Goal: Navigation & Orientation: Find specific page/section

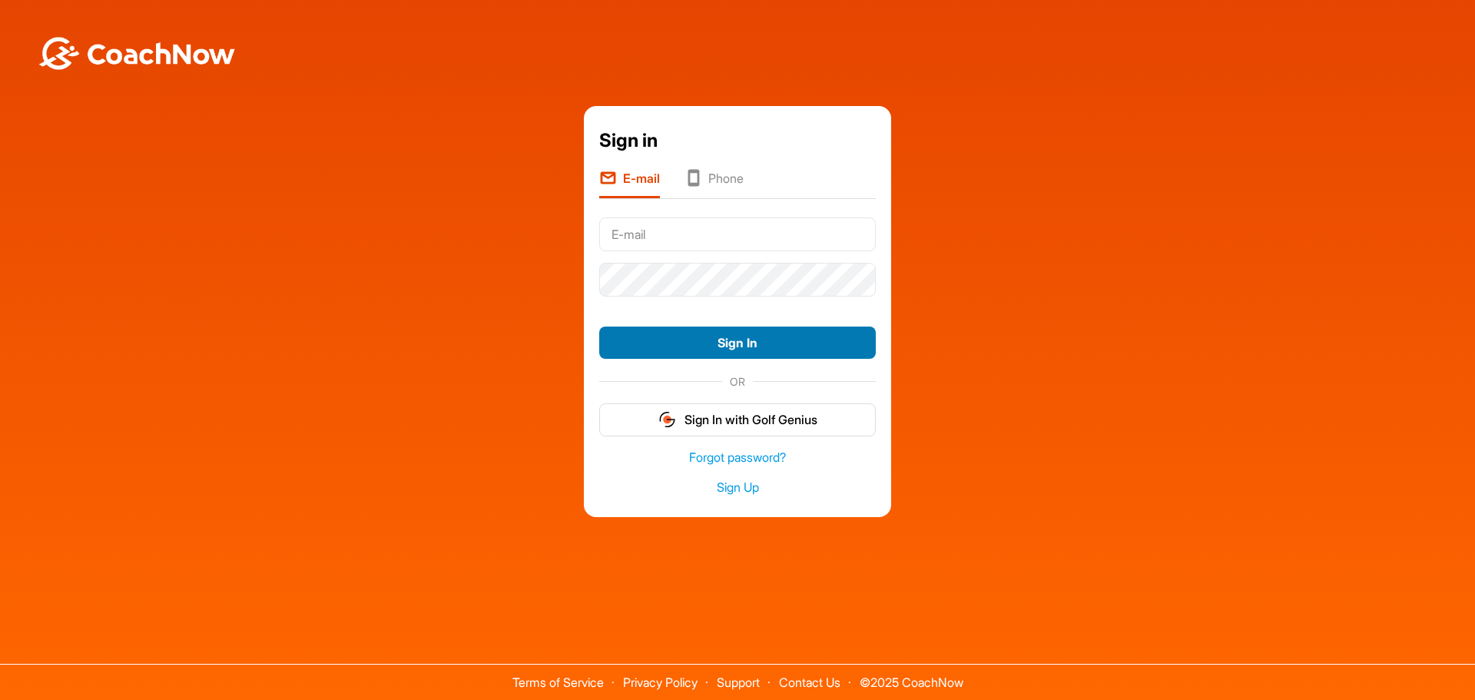
type input "lwoods@pgamember.org.au"
click at [689, 338] on button "Sign In" at bounding box center [737, 343] width 277 height 33
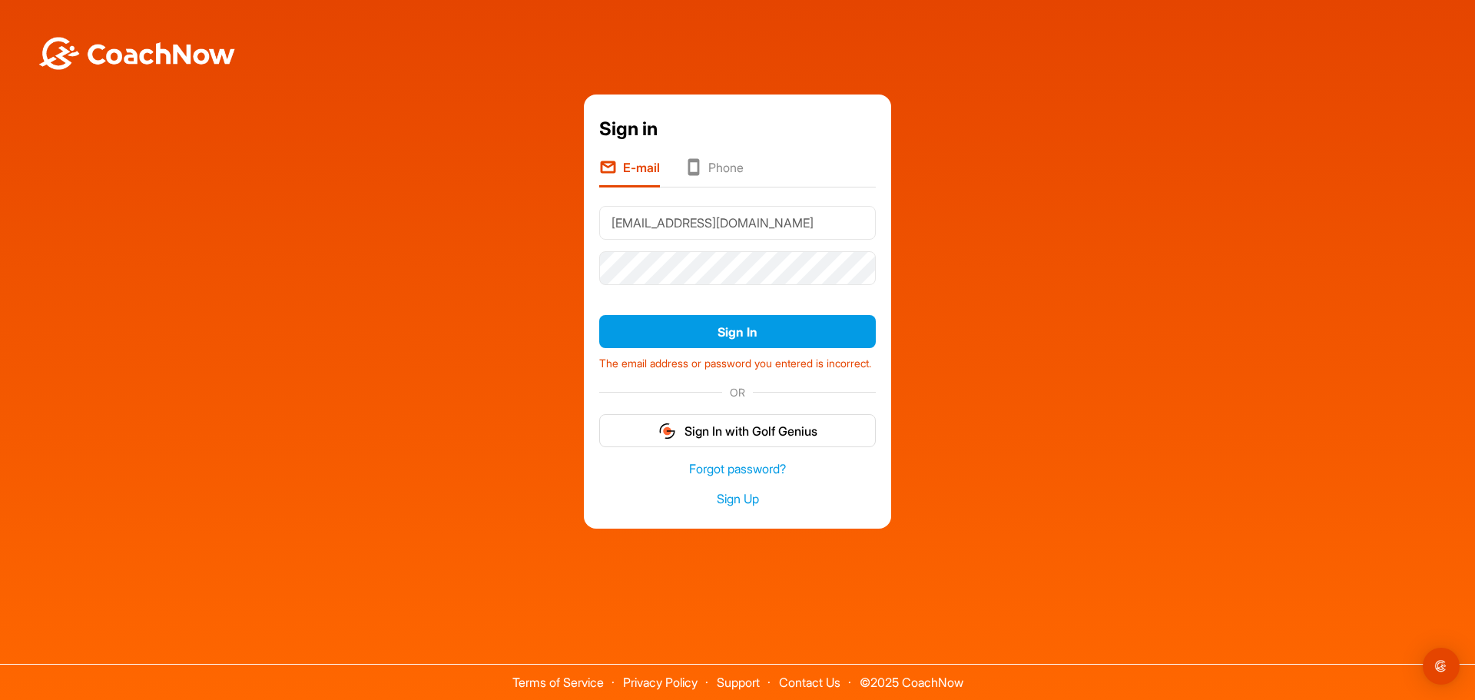
drag, startPoint x: 692, startPoint y: 333, endPoint x: 675, endPoint y: 281, distance: 54.2
click at [675, 281] on div at bounding box center [737, 268] width 277 height 45
click at [327, 309] on div "Sign in E-mail Phone lwoods@pgamember.org.au Sign In The email address or passw…" at bounding box center [738, 310] width 1460 height 433
click at [599, 315] on button "Sign In" at bounding box center [737, 331] width 277 height 33
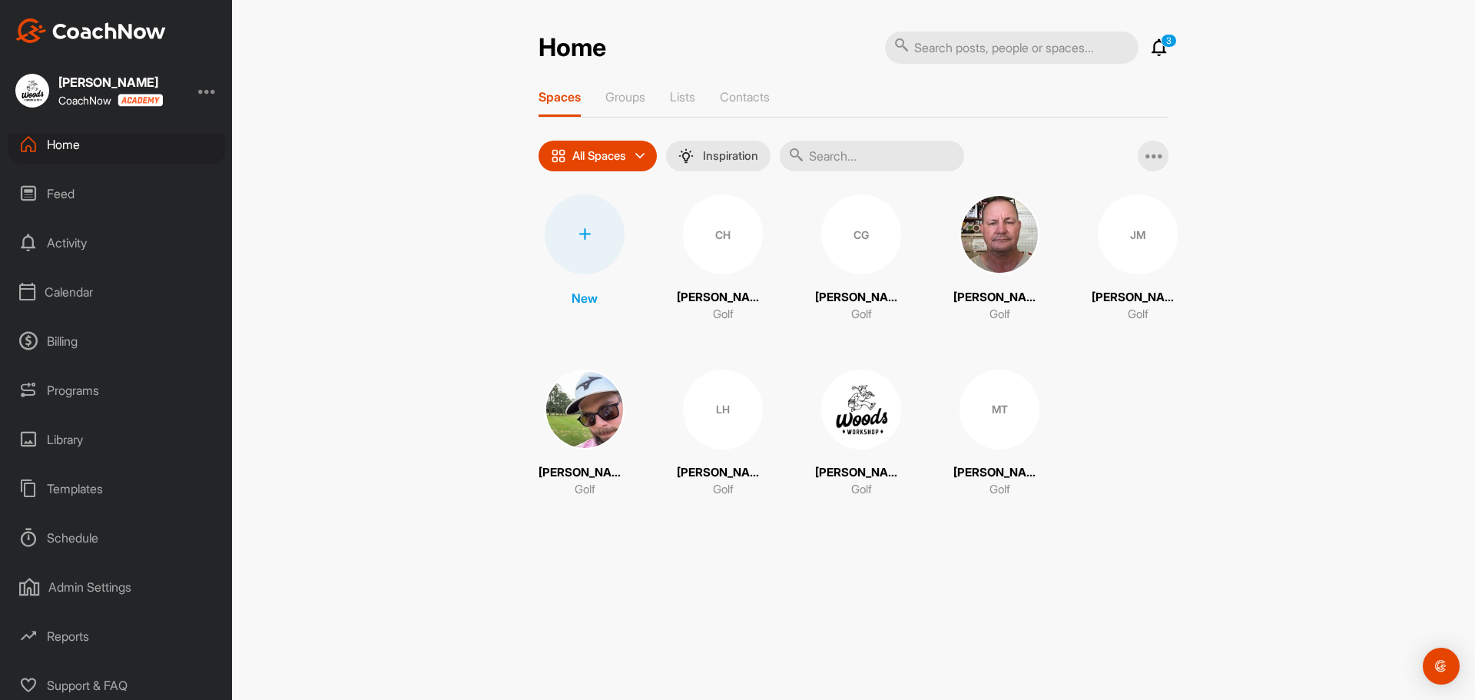
scroll to position [12, 0]
click at [68, 289] on div "Calendar" at bounding box center [116, 287] width 217 height 38
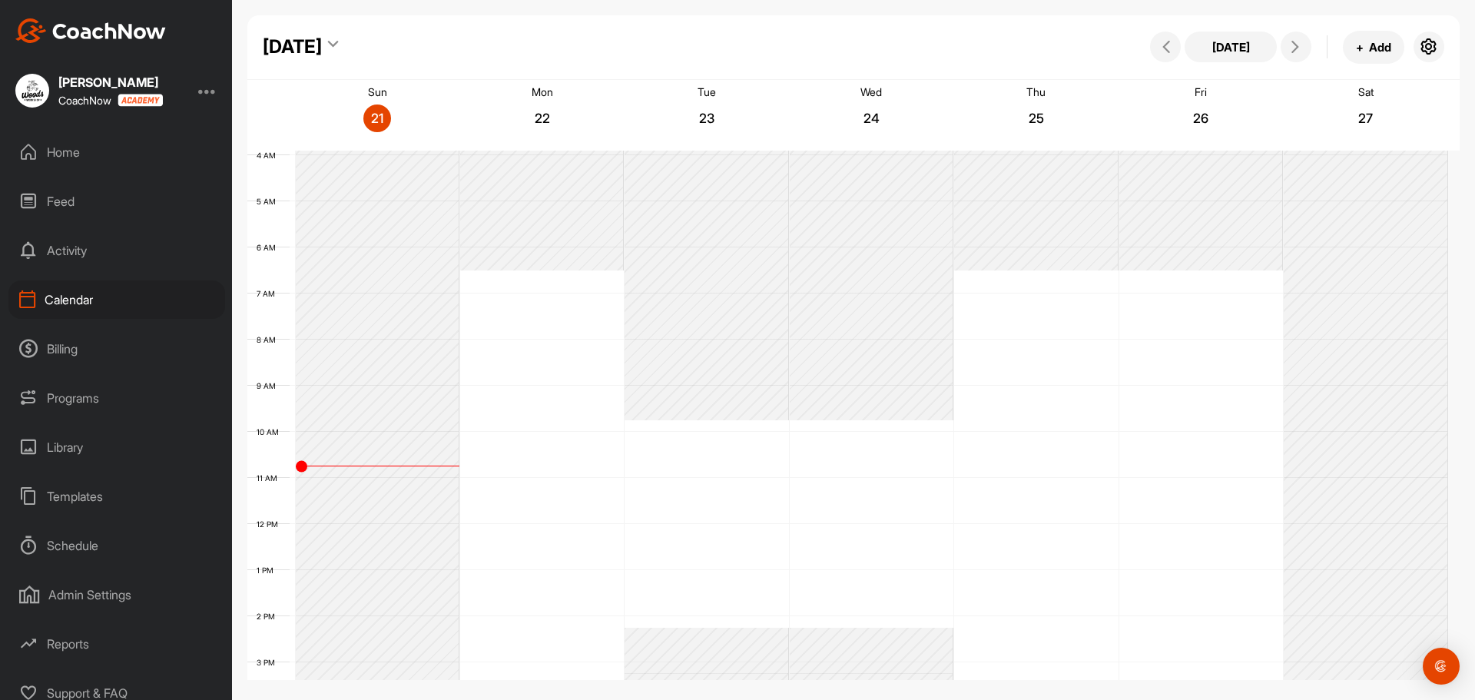
scroll to position [266, 0]
